Goal: Transaction & Acquisition: Subscribe to service/newsletter

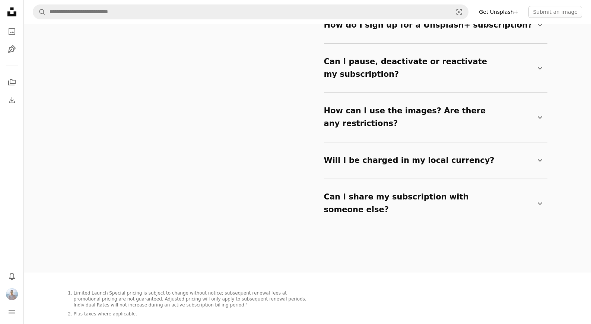
scroll to position [1230, 0]
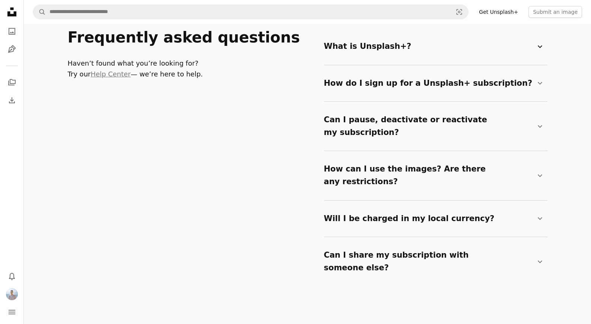
click at [419, 52] on summary "What is Unsplash+? Chevron down" at bounding box center [434, 46] width 221 height 25
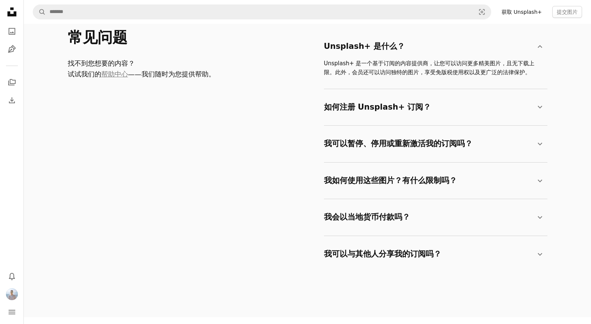
scroll to position [1236, 0]
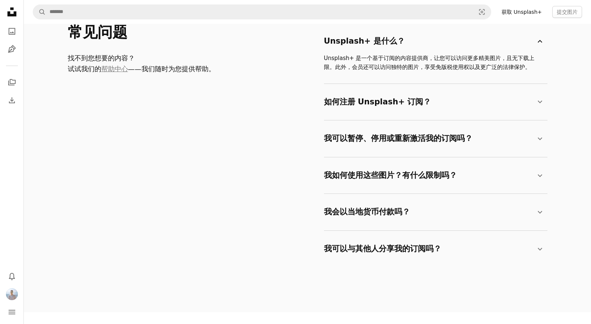
click at [516, 30] on summary "Unsplash+ 是什么？ Chevron down" at bounding box center [434, 41] width 221 height 25
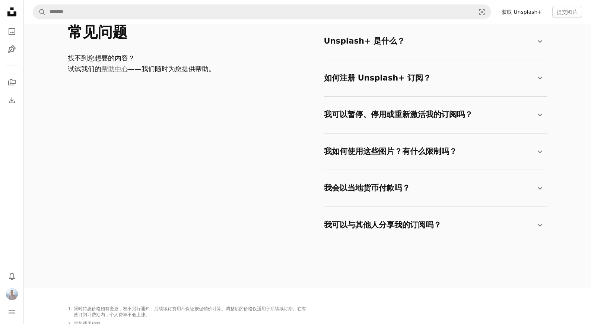
click at [530, 14] on font "获取 Unsplash+" at bounding box center [522, 12] width 40 height 6
click at [570, 13] on font "提交图片" at bounding box center [567, 12] width 21 height 6
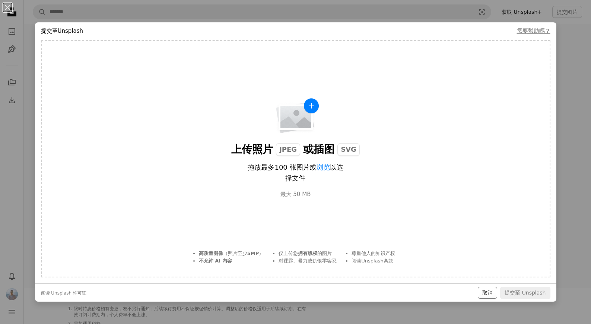
click at [489, 293] on font "取消" at bounding box center [487, 292] width 10 height 6
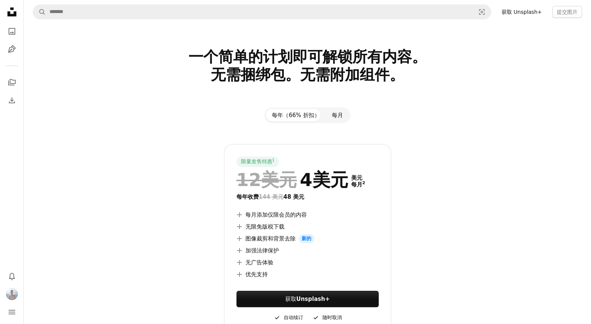
click at [333, 113] on font "每月" at bounding box center [337, 115] width 11 height 7
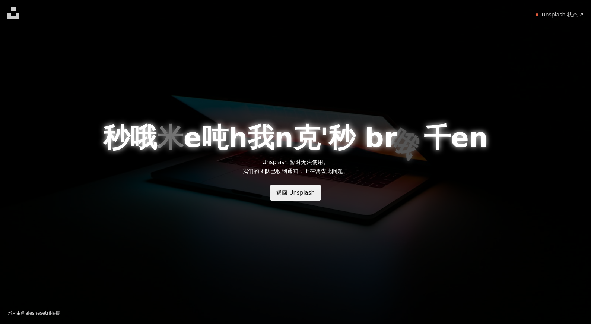
click at [296, 196] on link "返回 Unsplash" at bounding box center [295, 192] width 51 height 16
